Goal: Task Accomplishment & Management: Use online tool/utility

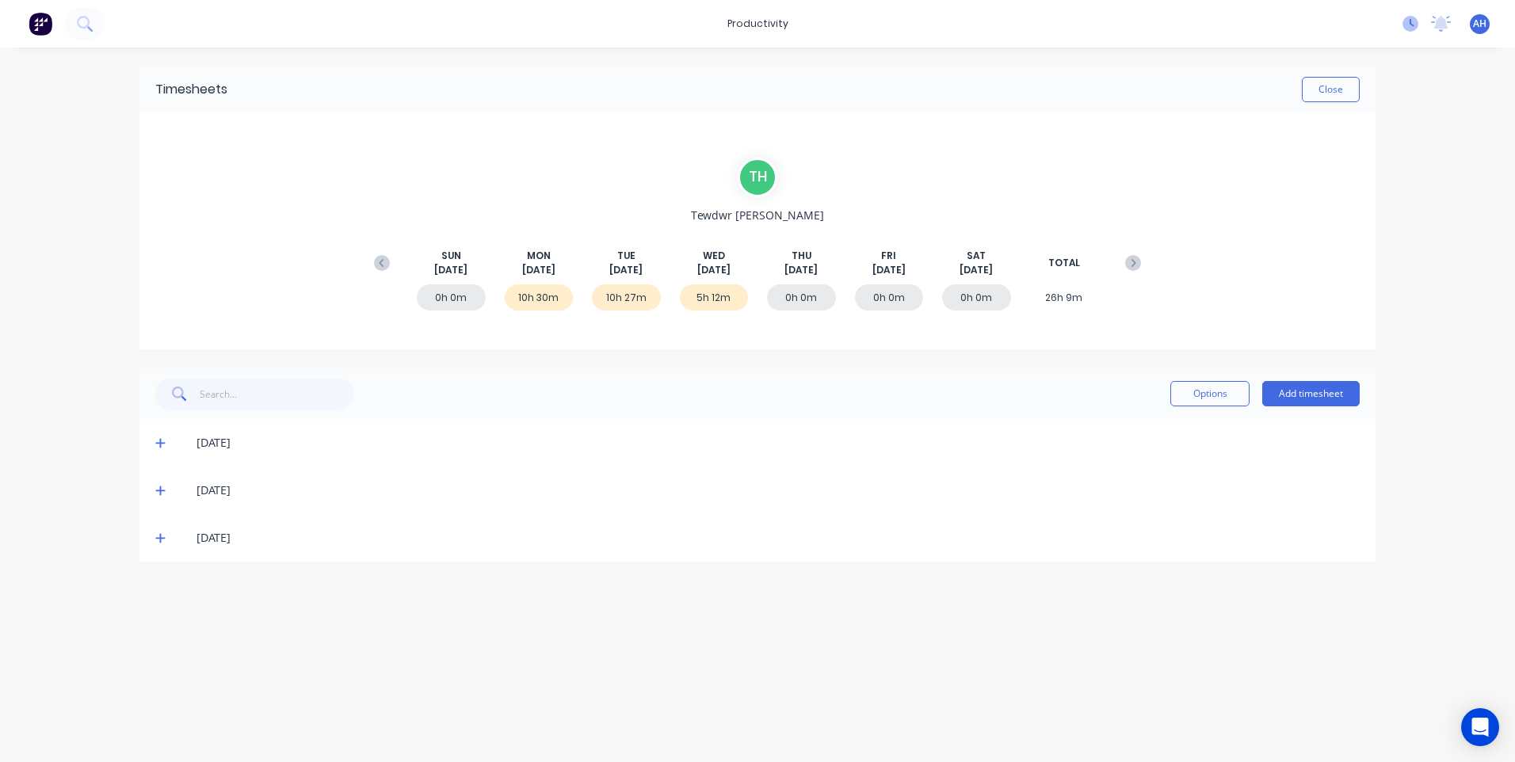
click at [1407, 19] on icon at bounding box center [1411, 24] width 16 height 16
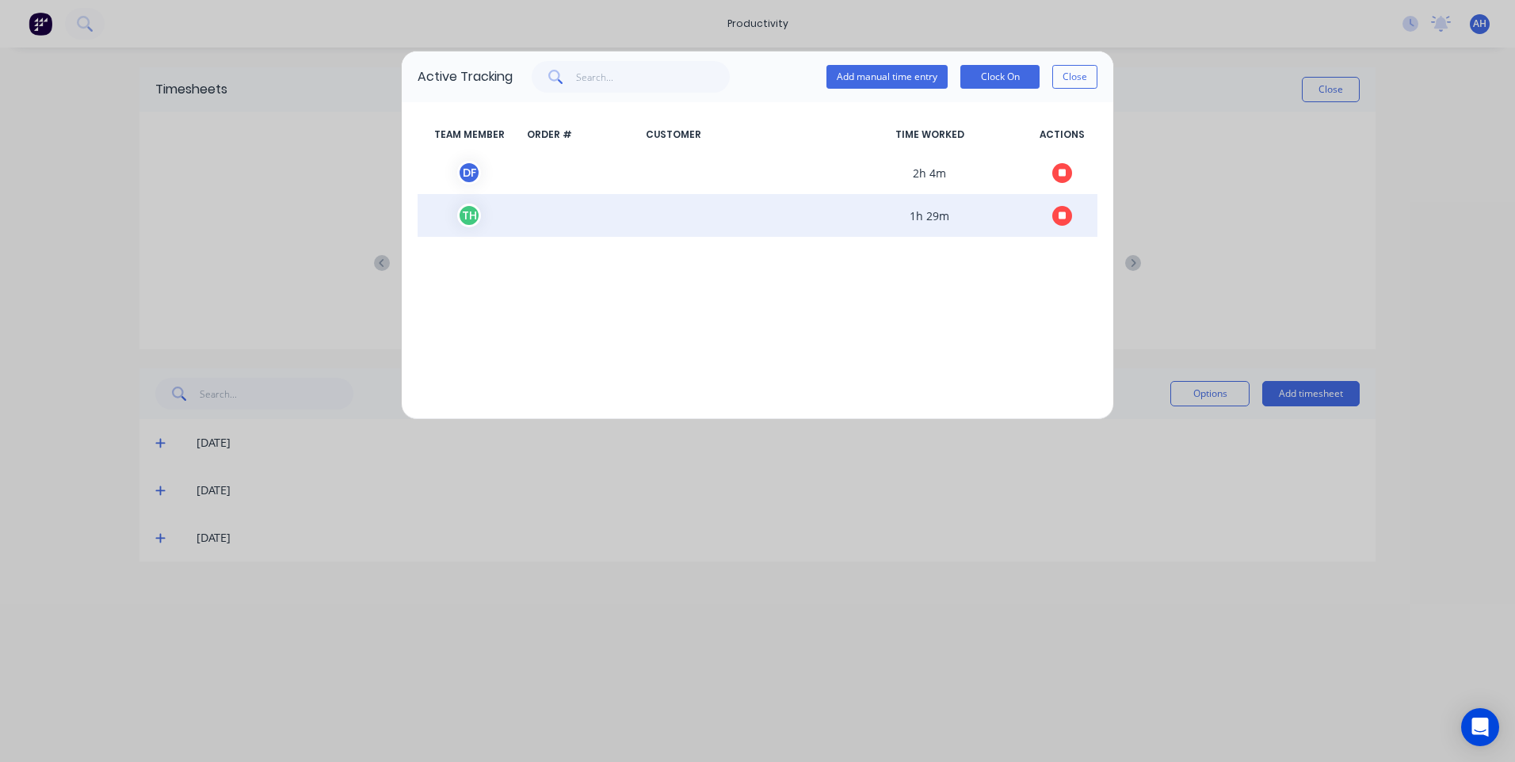
click at [961, 212] on span "1h 29m" at bounding box center [929, 216] width 193 height 24
click at [1056, 215] on button "button" at bounding box center [1063, 216] width 20 height 20
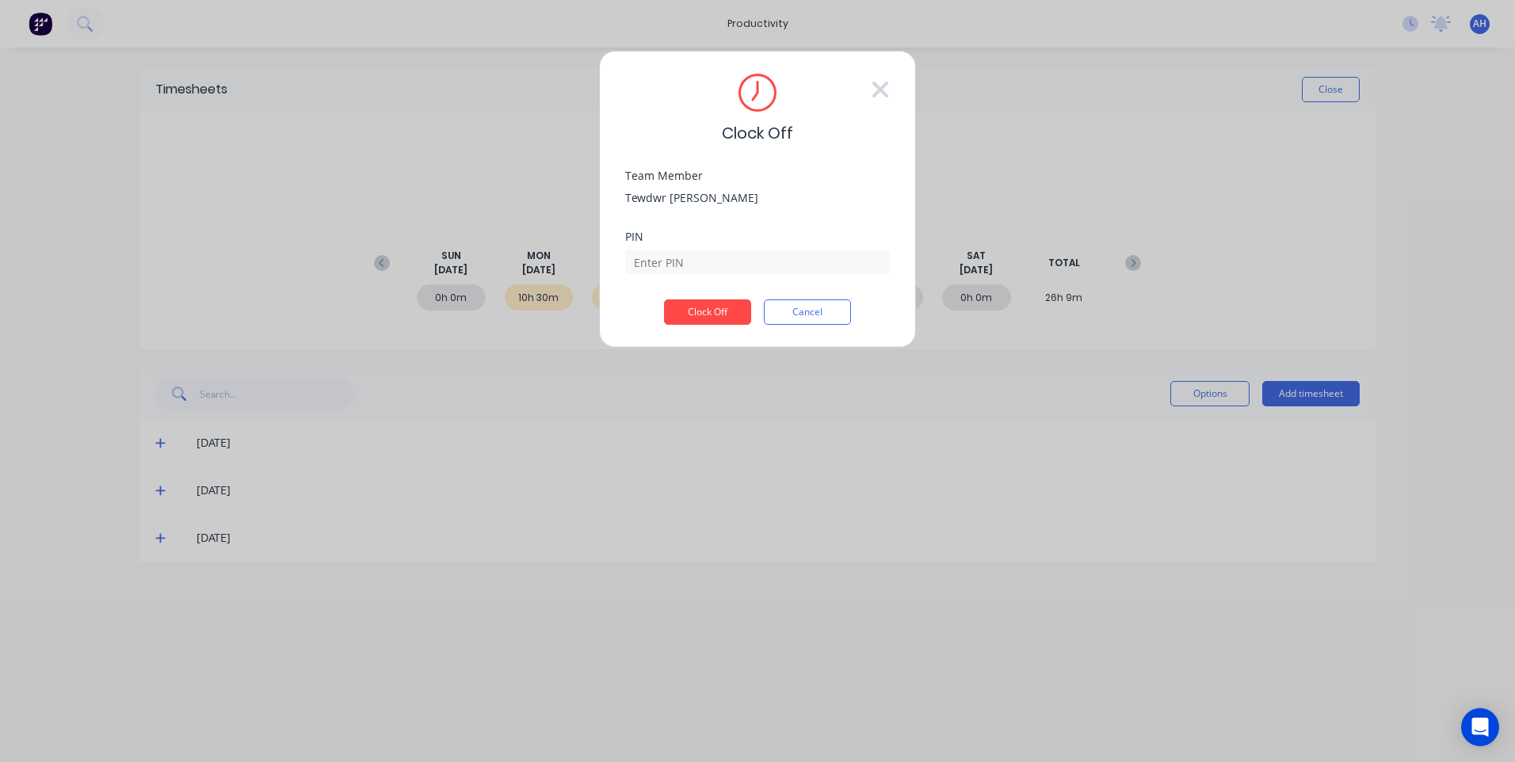
click at [758, 277] on div "PIN" at bounding box center [757, 265] width 265 height 68
click at [771, 254] on input at bounding box center [757, 262] width 265 height 24
type input "2711"
click at [664, 300] on button "Clock Off" at bounding box center [707, 312] width 87 height 25
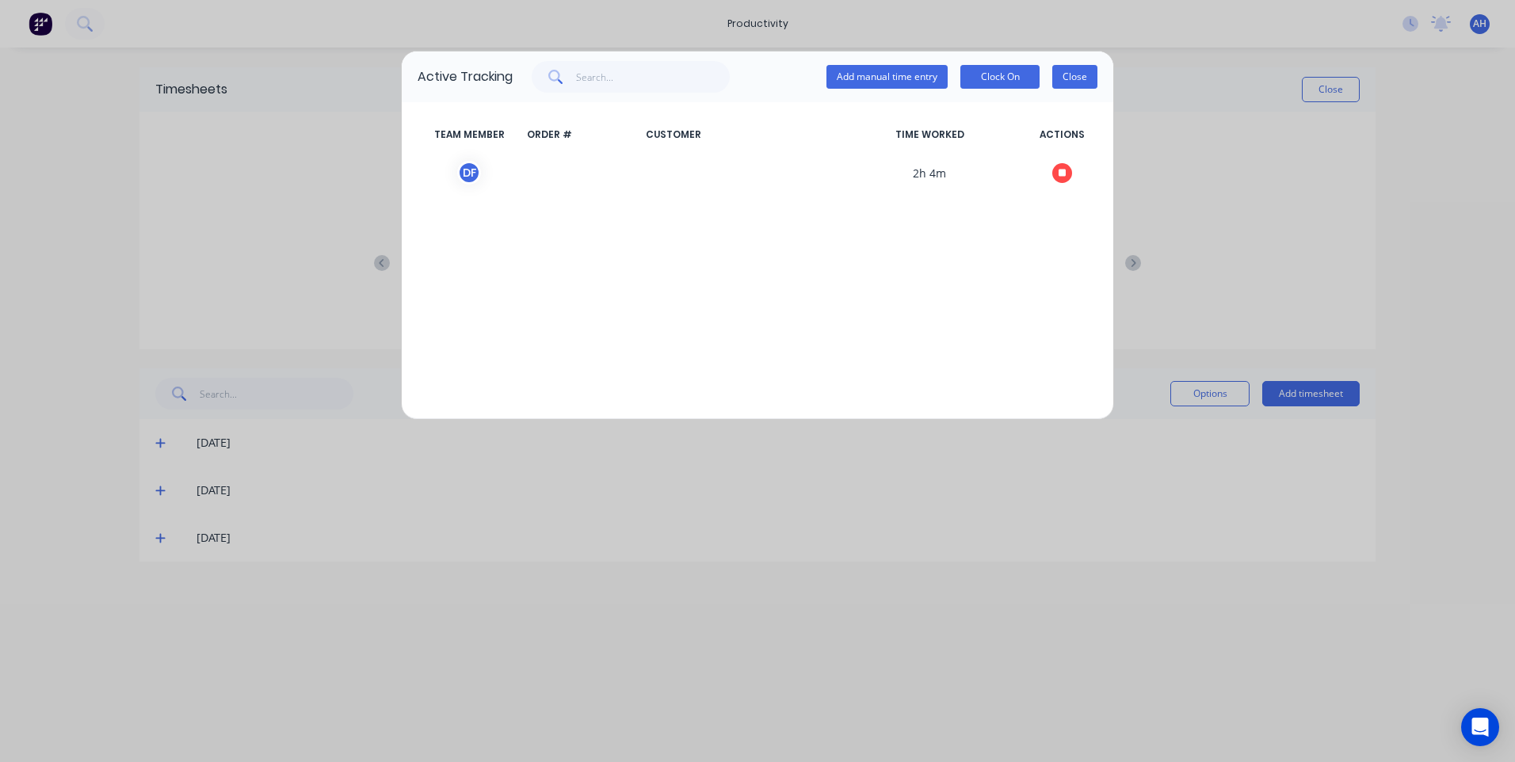
click at [1076, 83] on button "Close" at bounding box center [1075, 77] width 45 height 24
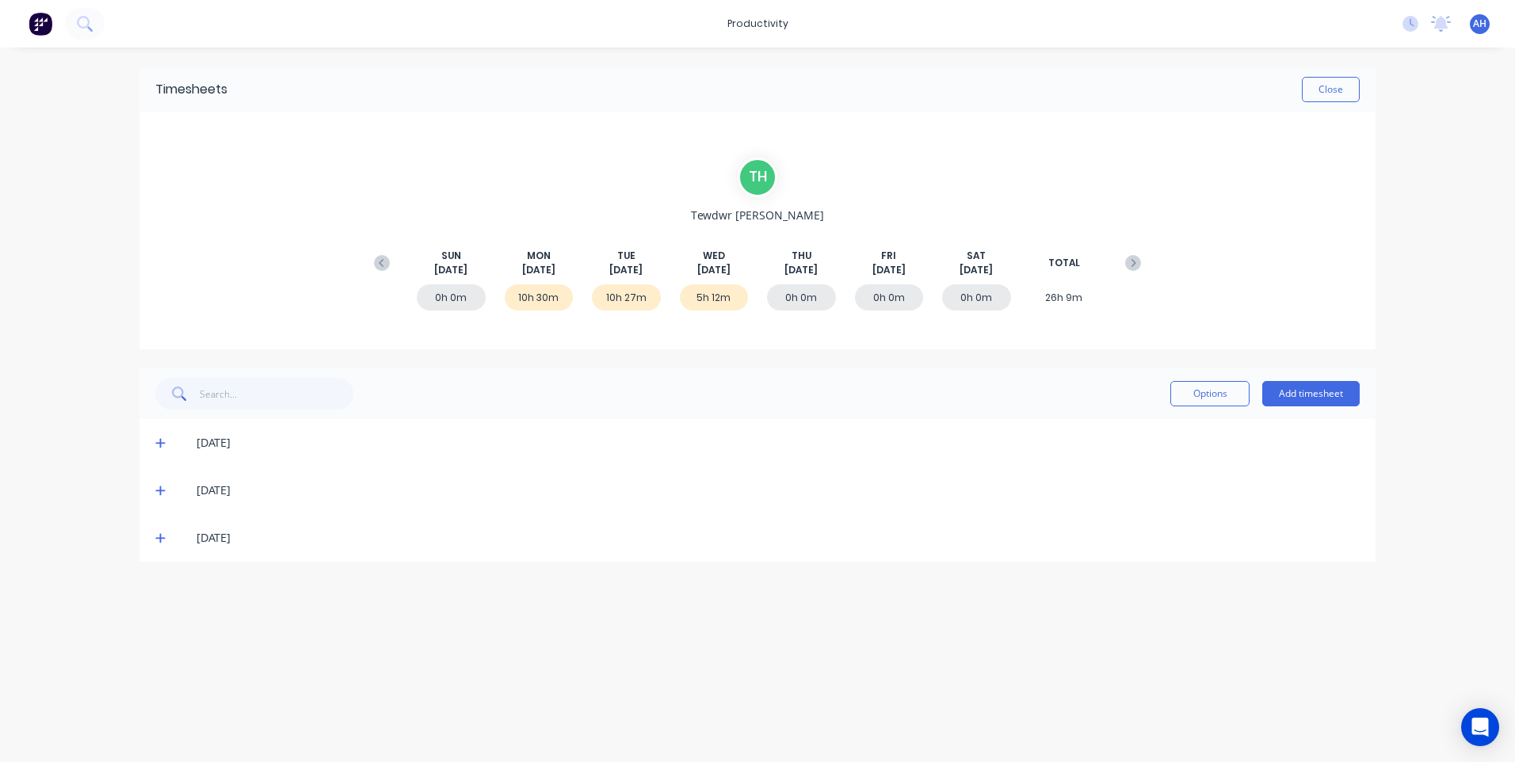
click at [155, 542] on icon at bounding box center [160, 538] width 10 height 11
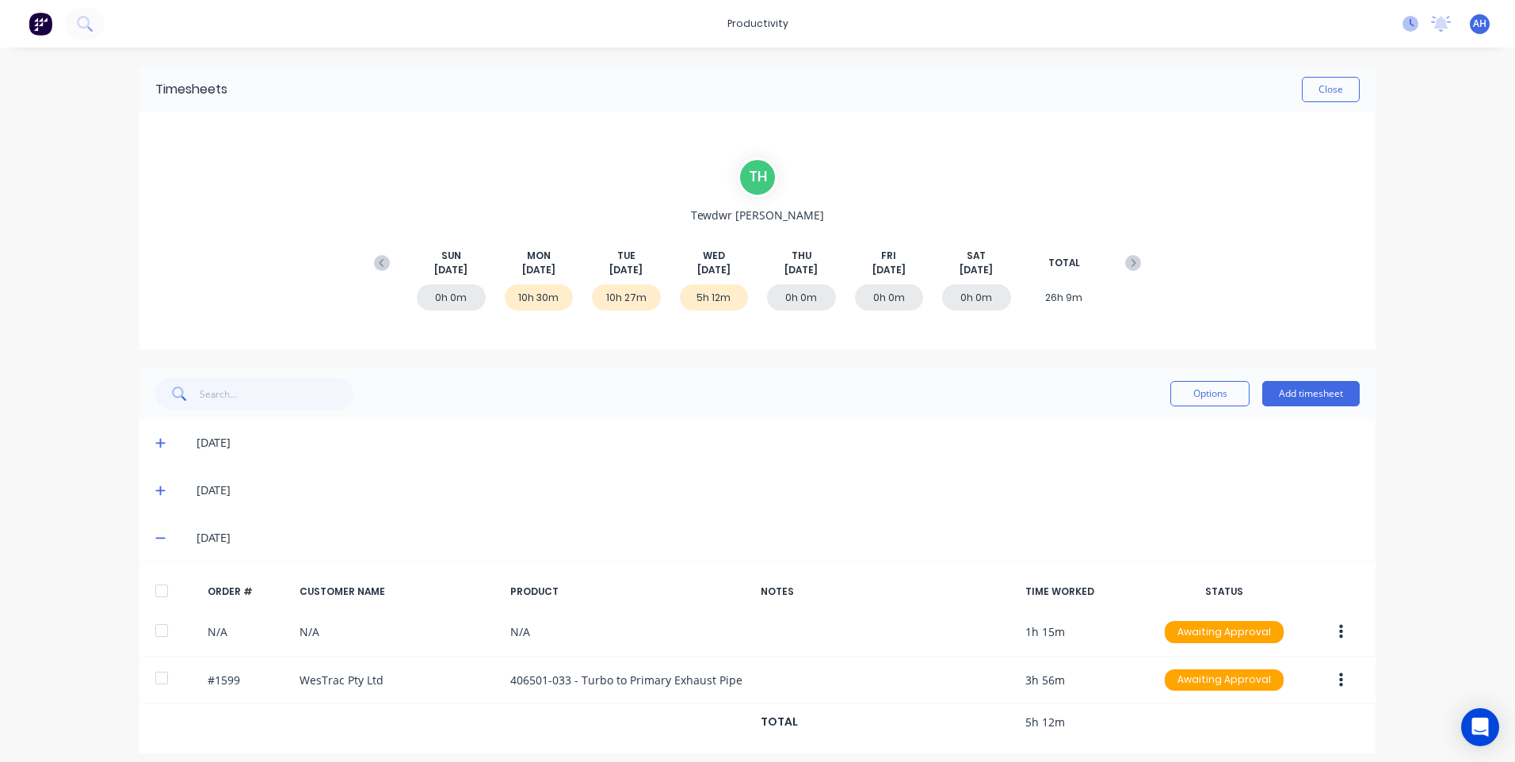
click at [1403, 17] on icon at bounding box center [1411, 24] width 16 height 16
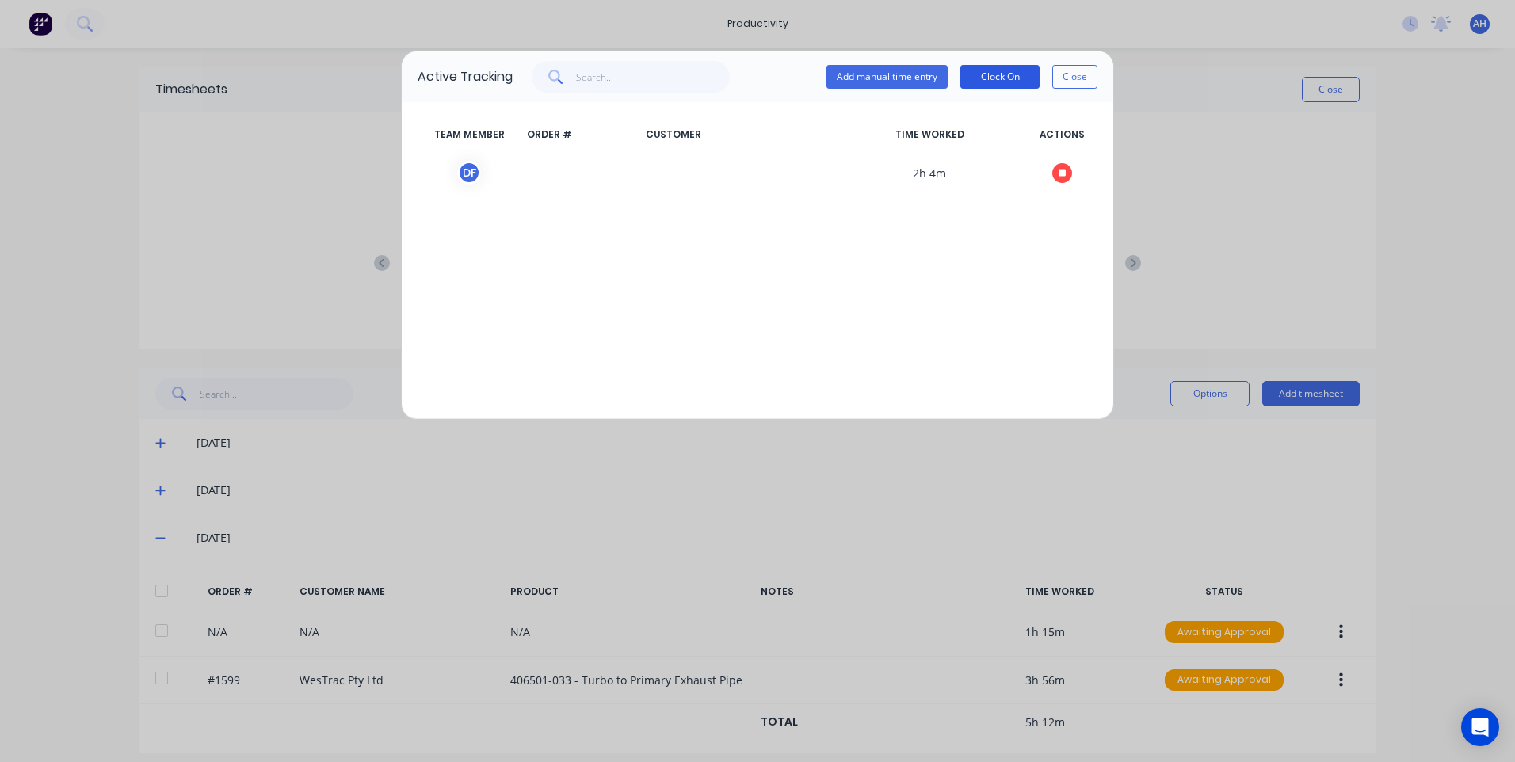
click at [993, 68] on button "Clock On" at bounding box center [1000, 77] width 79 height 24
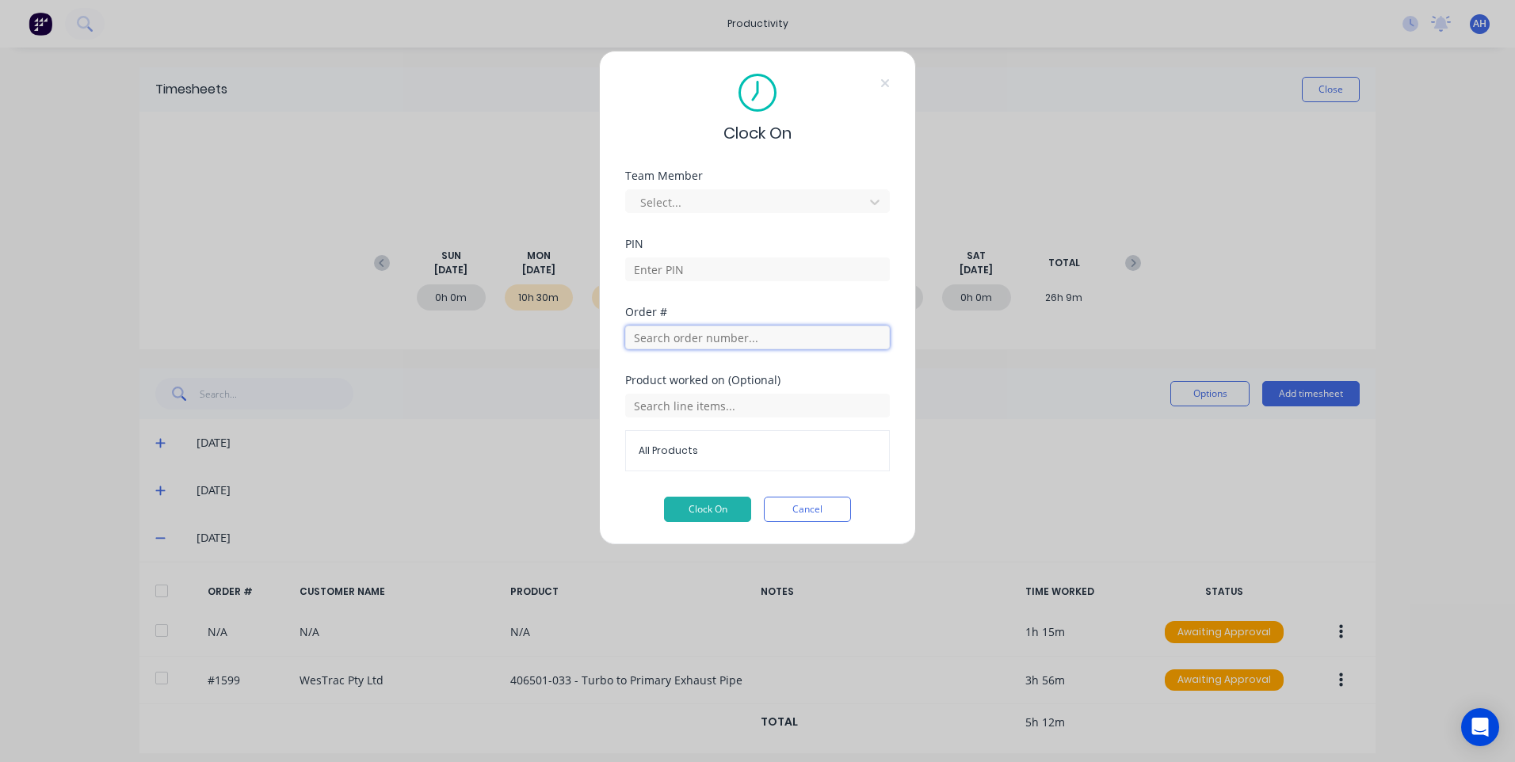
click at [693, 341] on input "text" at bounding box center [757, 338] width 265 height 24
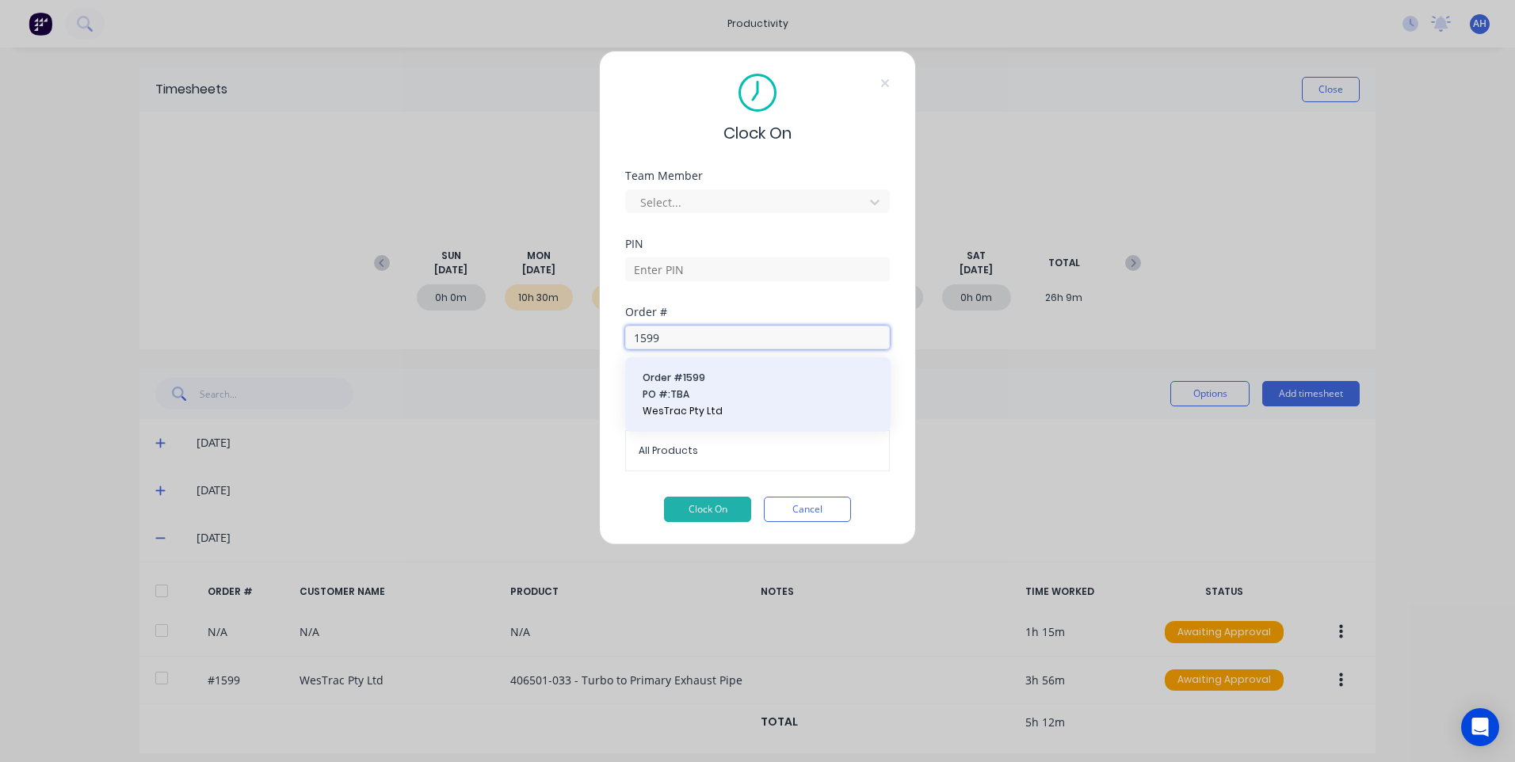
type input "1599"
click at [684, 401] on span "PO #: TBA" at bounding box center [758, 395] width 231 height 14
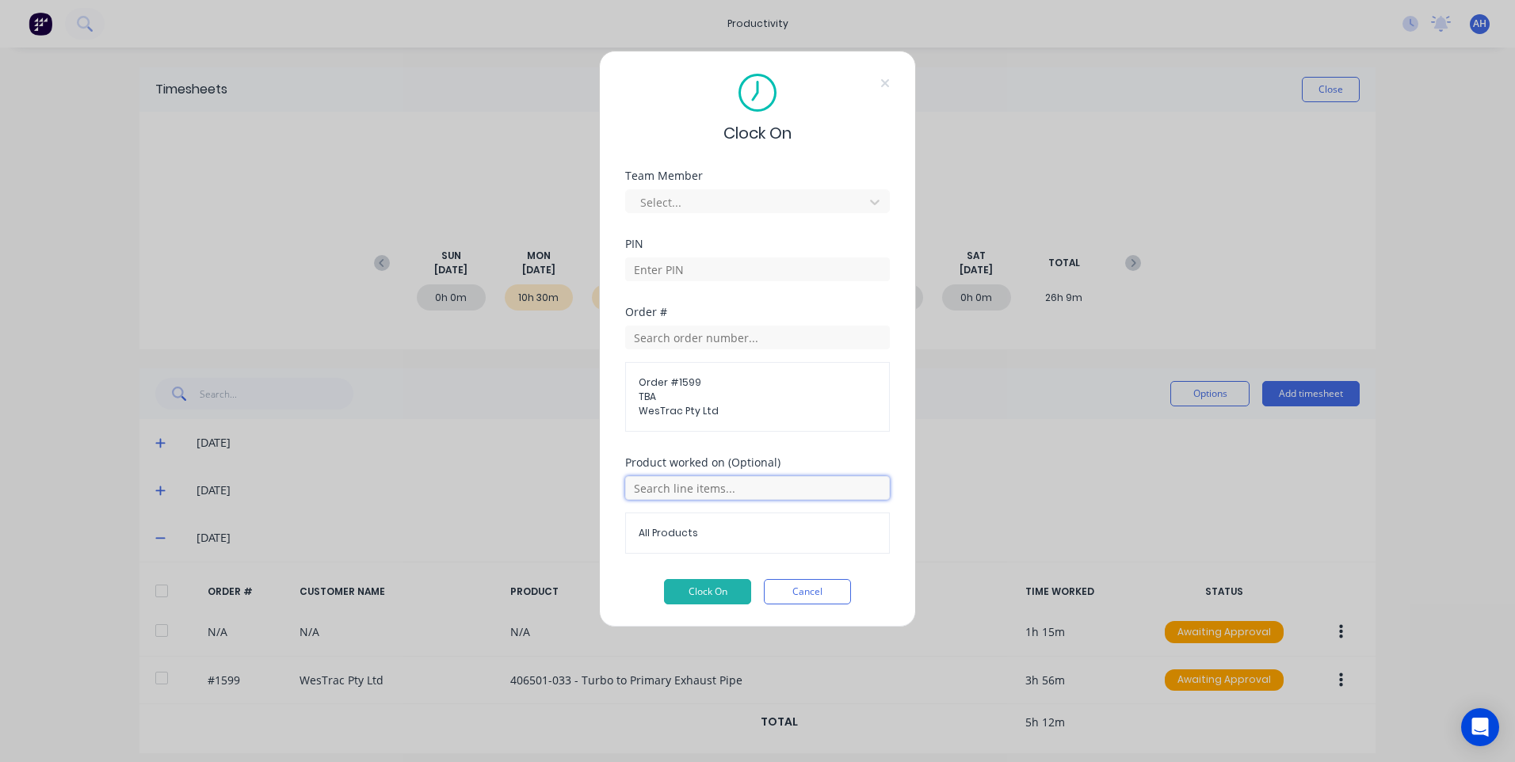
click at [678, 487] on input "text" at bounding box center [757, 488] width 265 height 24
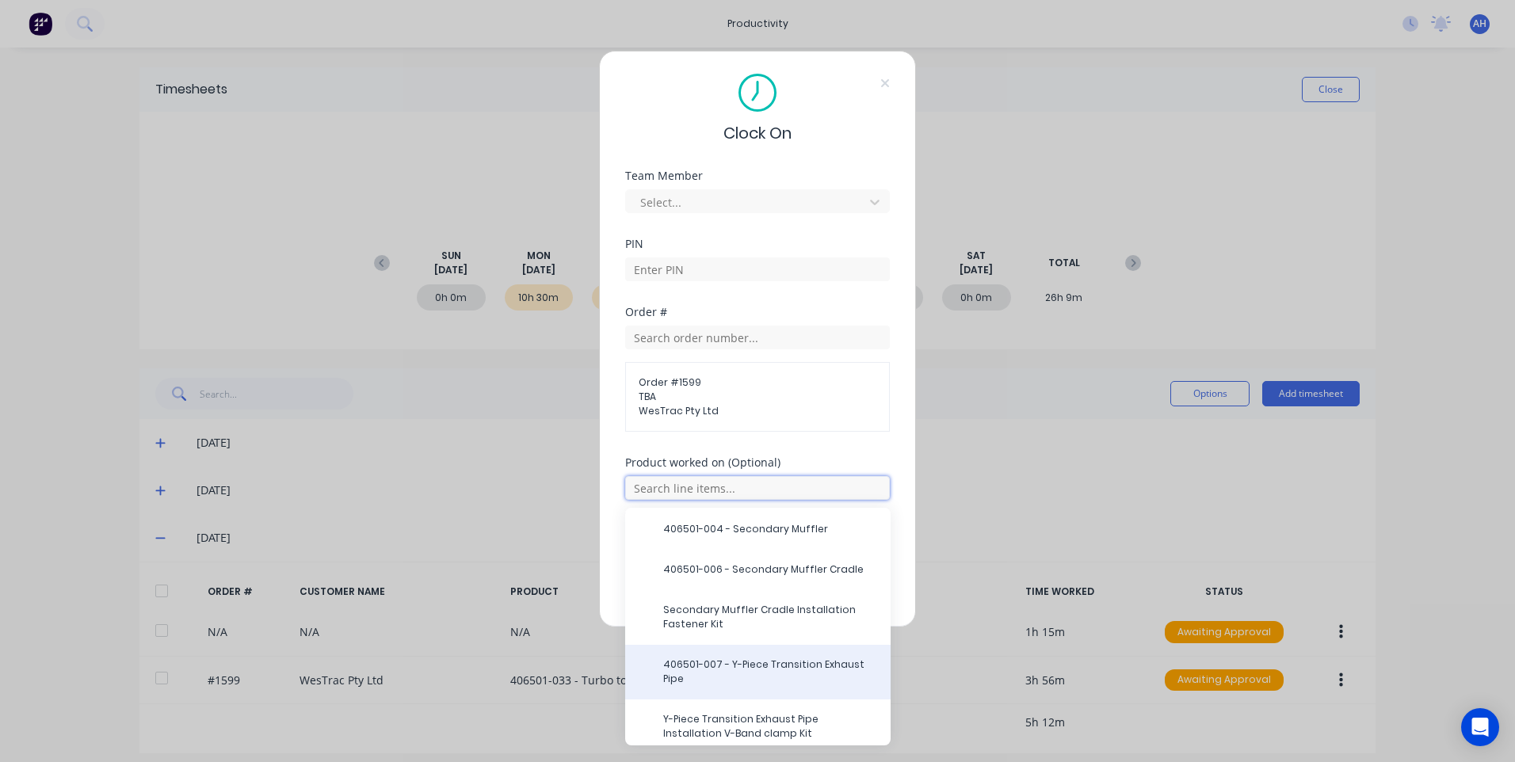
scroll to position [238, 0]
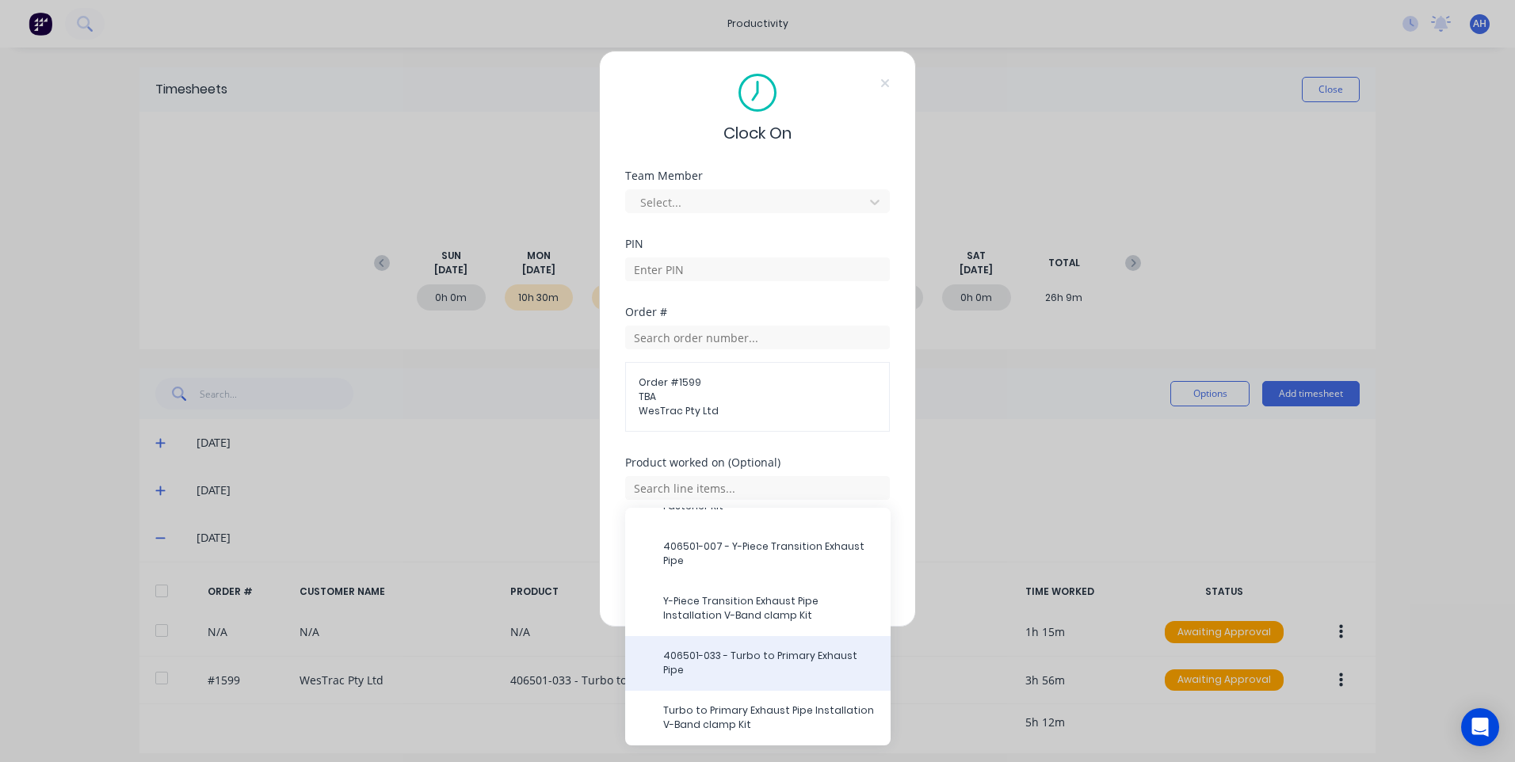
click at [746, 654] on span "406501-033 - Turbo to Primary Exhaust Pipe" at bounding box center [770, 663] width 215 height 29
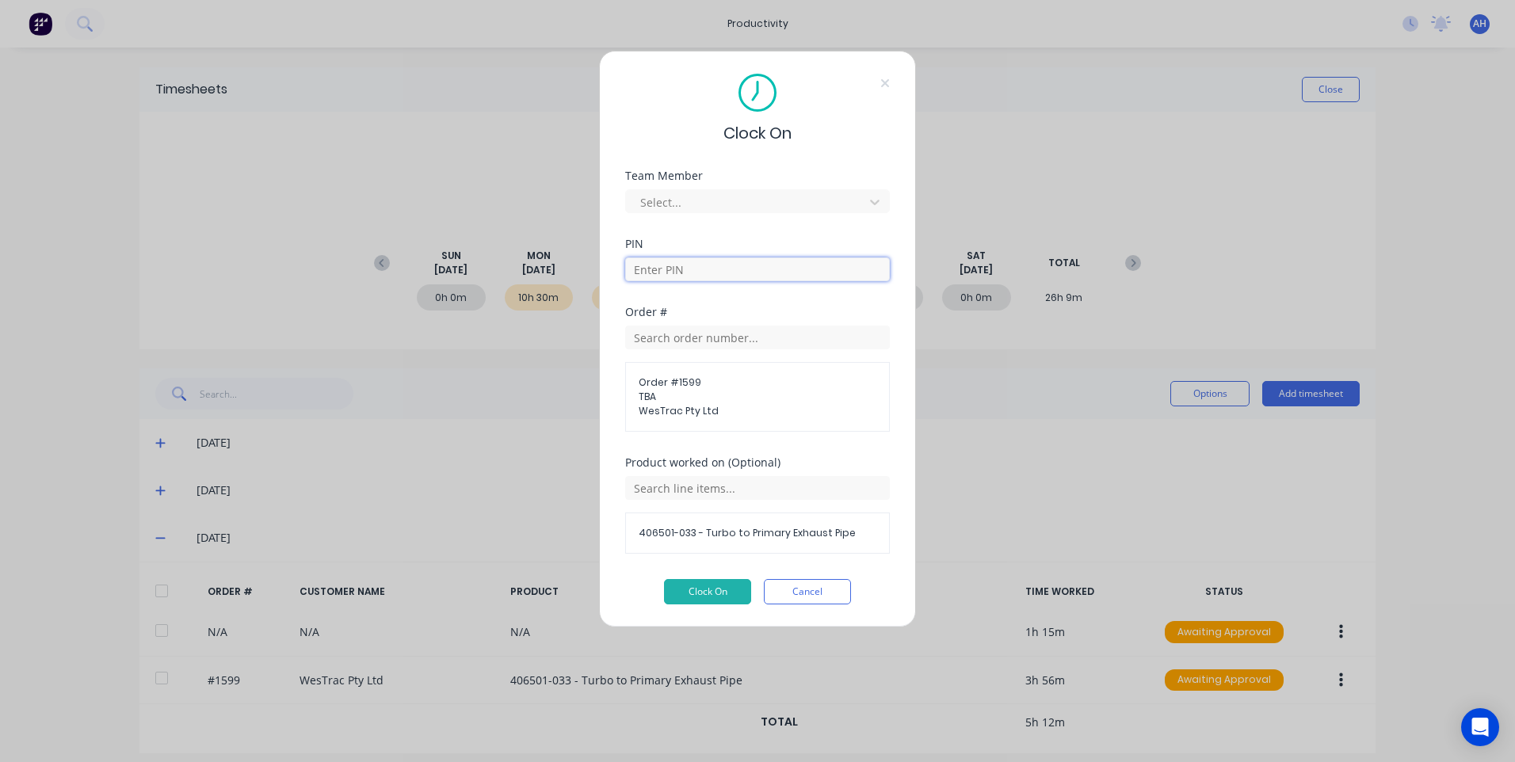
click at [712, 270] on input at bounding box center [757, 270] width 265 height 24
type input "2711"
drag, startPoint x: 740, startPoint y: 184, endPoint x: 730, endPoint y: 189, distance: 11.3
click at [732, 188] on div "Team Member Select..." at bounding box center [757, 191] width 265 height 43
click at [697, 193] on div at bounding box center [747, 203] width 217 height 20
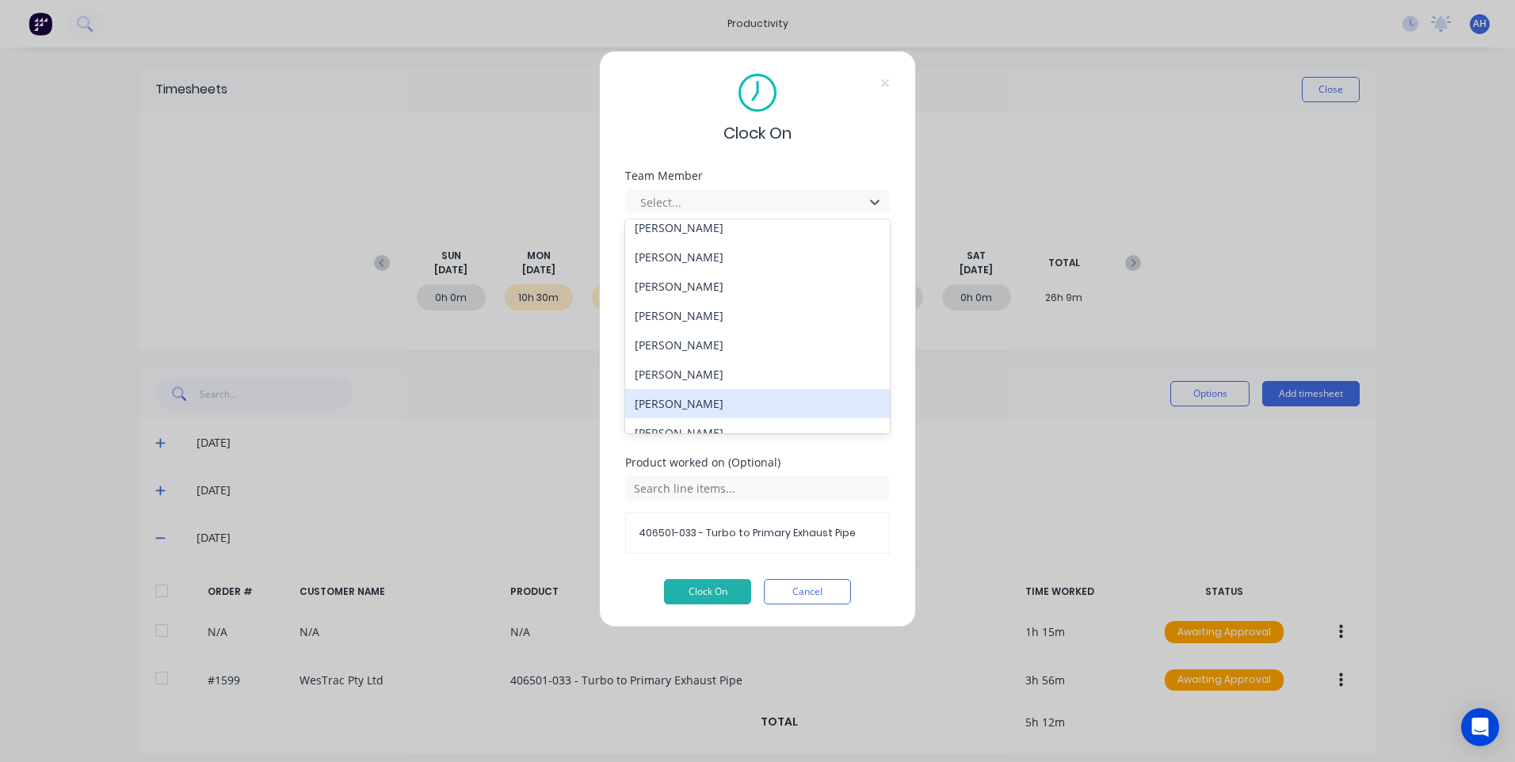
scroll to position [848, 0]
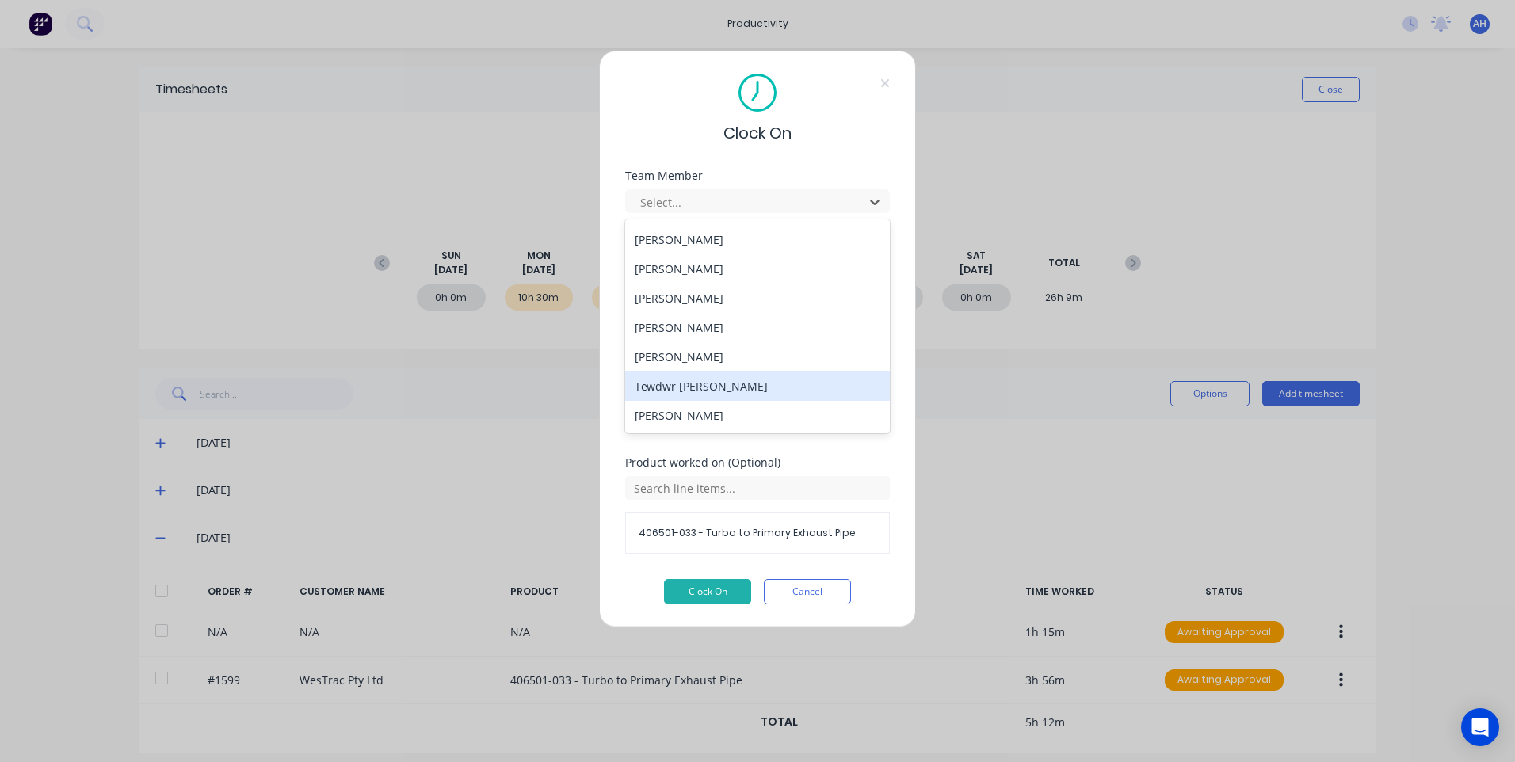
click at [710, 383] on div "Tewdwr Hoffman" at bounding box center [757, 386] width 265 height 29
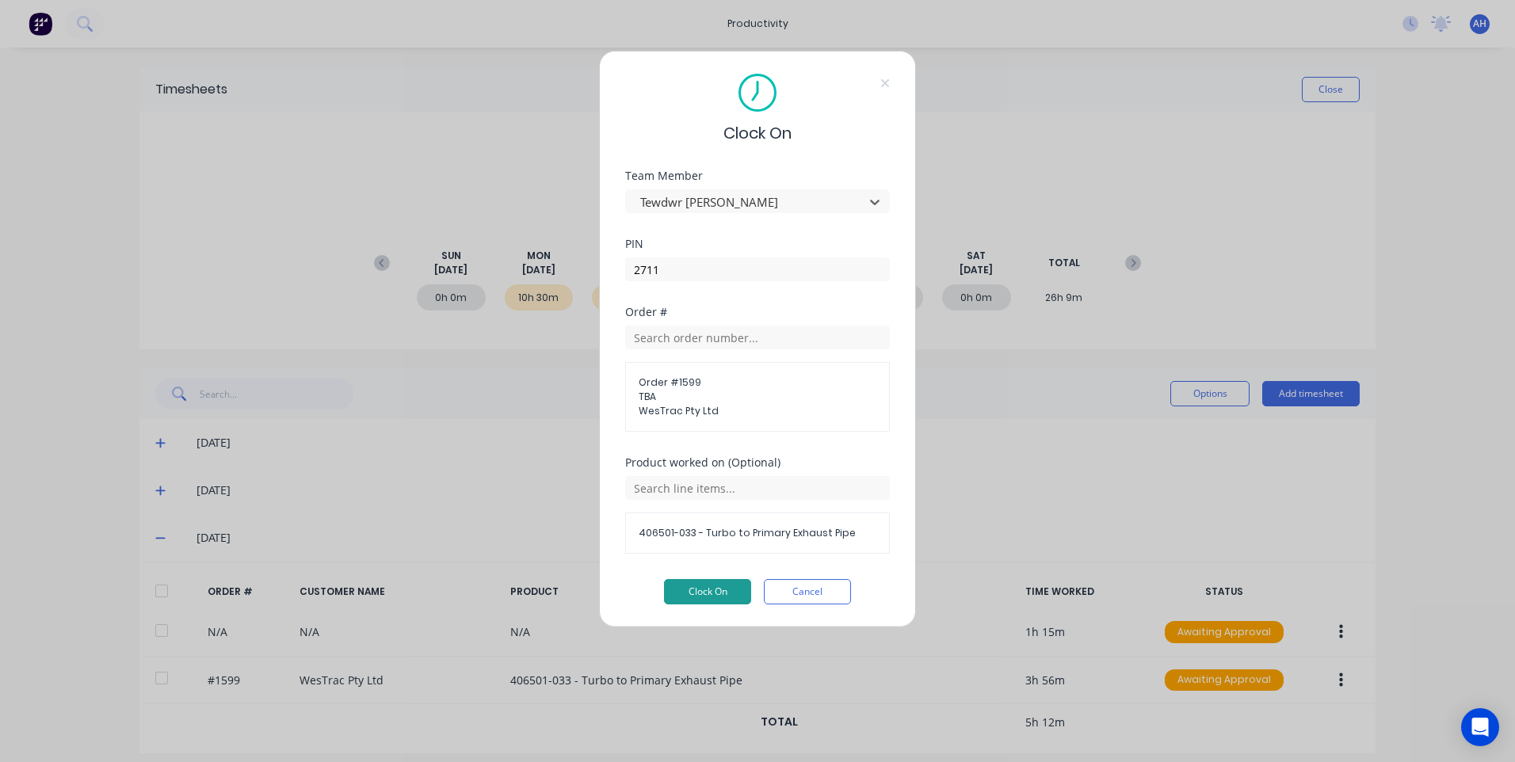
click at [701, 602] on button "Clock On" at bounding box center [707, 591] width 87 height 25
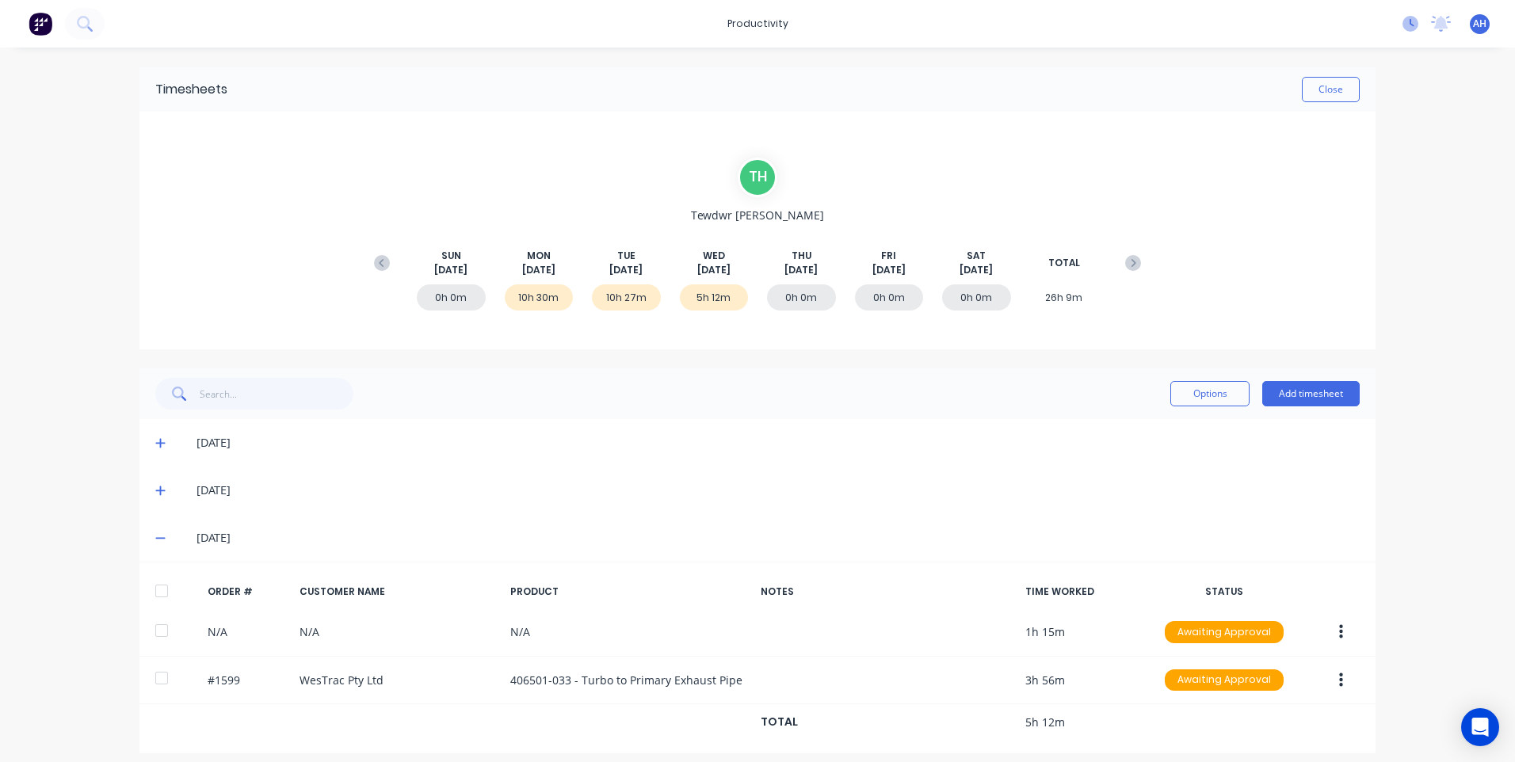
click at [1403, 30] on icon at bounding box center [1411, 24] width 16 height 16
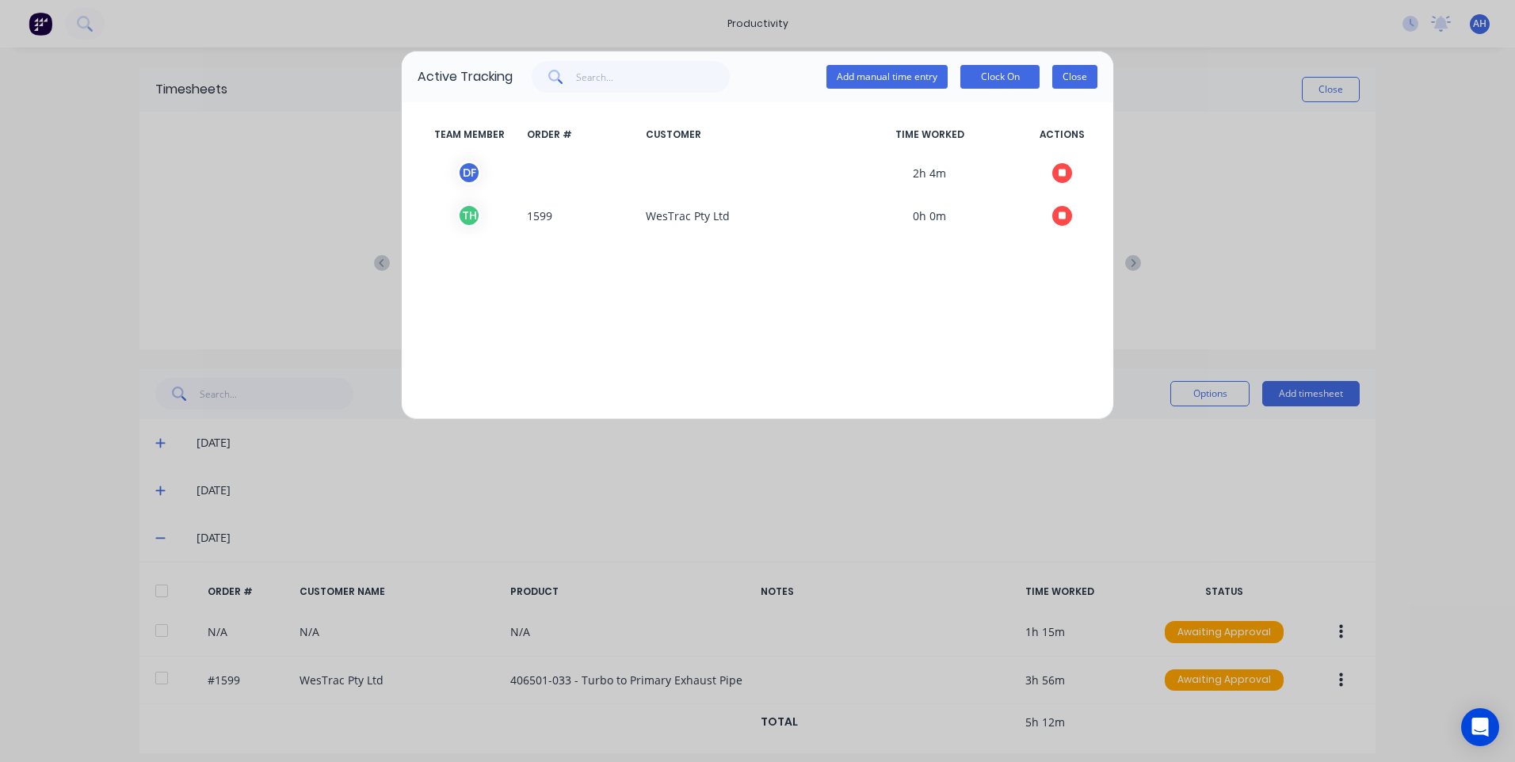
click at [1076, 75] on button "Close" at bounding box center [1075, 77] width 45 height 24
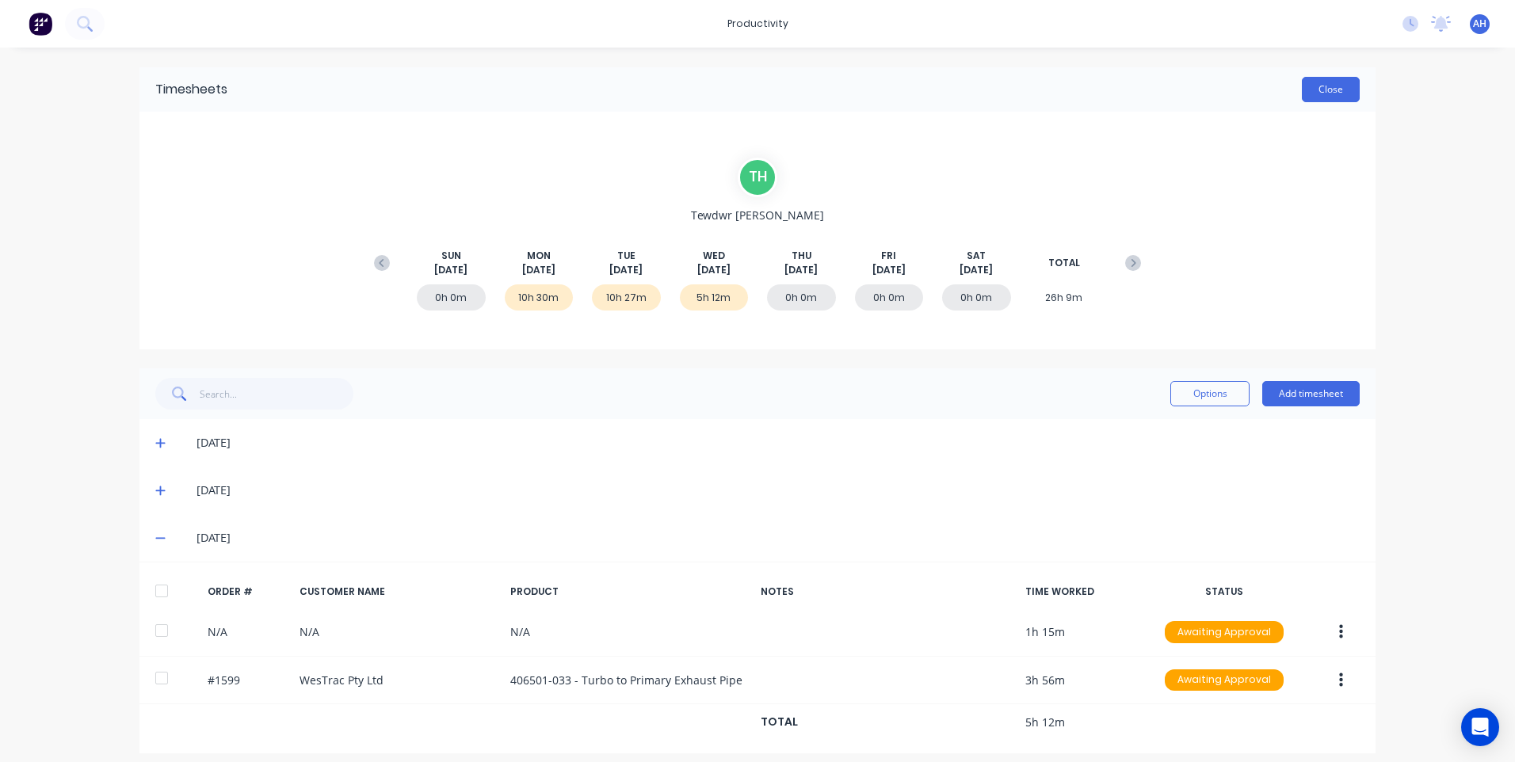
click at [1342, 94] on button "Close" at bounding box center [1331, 89] width 58 height 25
